Goal: Check status

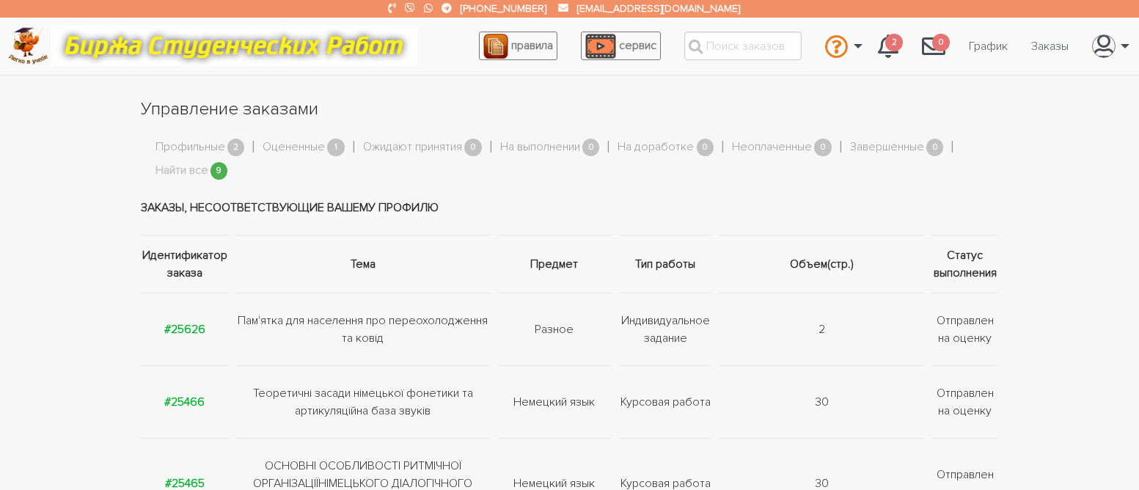
scroll to position [880, 0]
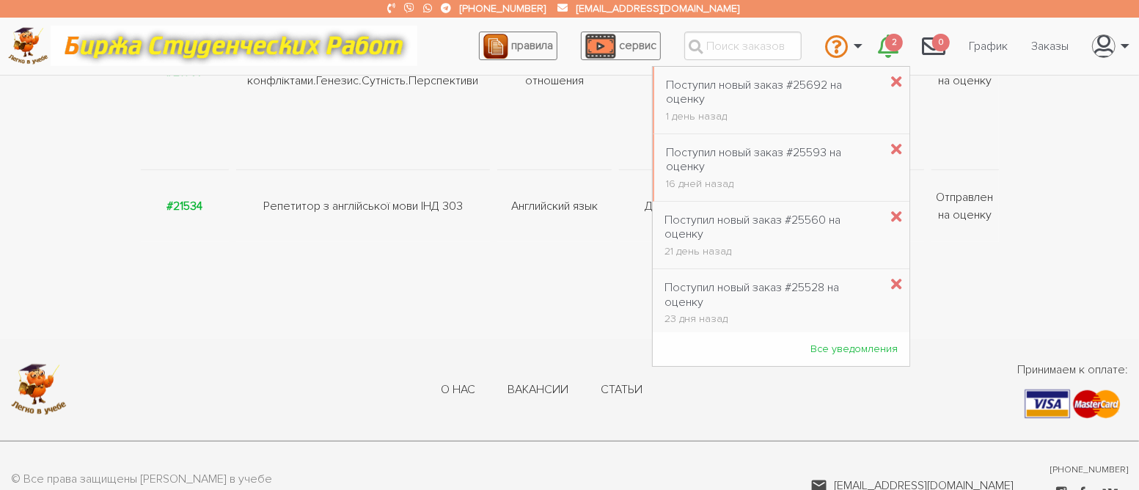
click at [879, 46] on icon "\a \a 2\a" at bounding box center [888, 45] width 21 height 23
click at [806, 85] on div "Поступил новый заказ #25692 на оценку" at bounding box center [773, 93] width 214 height 28
